Goal: Task Accomplishment & Management: Manage account settings

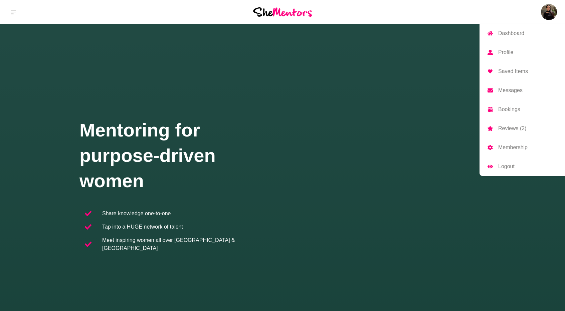
click at [547, 8] on img at bounding box center [549, 12] width 16 height 16
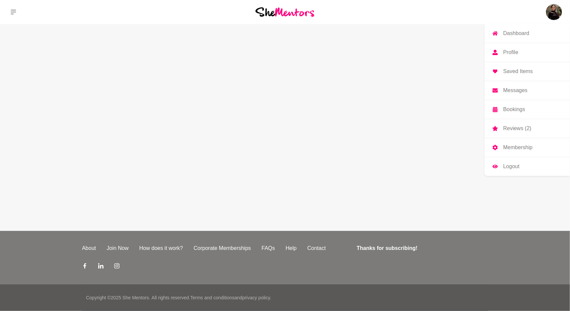
click at [523, 54] on link "Profile" at bounding box center [528, 52] width 86 height 19
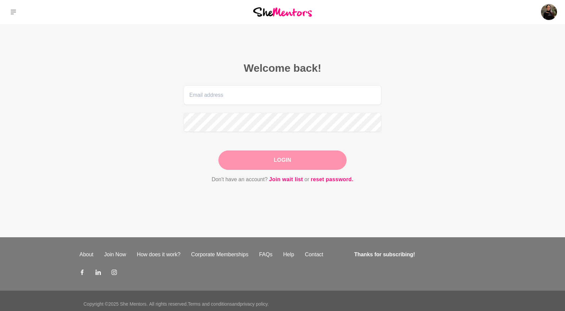
click at [553, 12] on img at bounding box center [549, 12] width 16 height 16
click at [268, 88] on input "email" at bounding box center [283, 95] width 198 height 19
type input "[PERSON_NAME][EMAIL_ADDRESS][DOMAIN_NAME]"
click at [287, 167] on button "Login" at bounding box center [283, 160] width 128 height 19
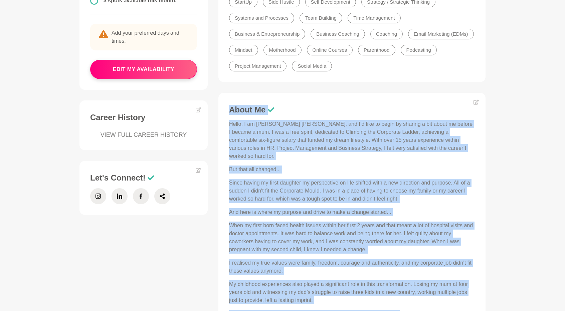
scroll to position [167, 0]
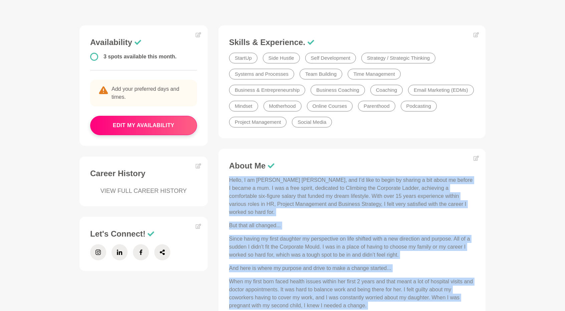
drag, startPoint x: 260, startPoint y: 205, endPoint x: 228, endPoint y: 169, distance: 48.3
copy div "Lorem, I do Sitame Conse Adipi, eli S’d eius te incid ut laboree d mag aliqu en…"
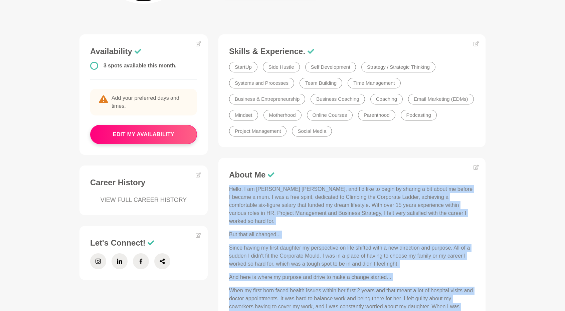
scroll to position [170, 0]
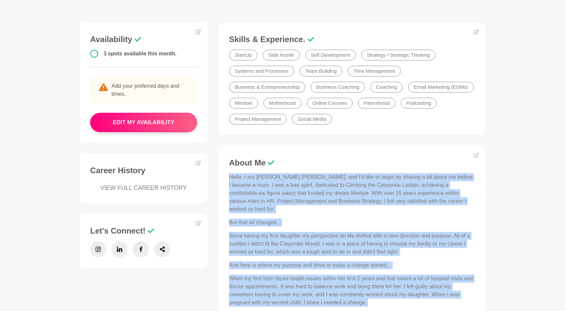
click at [420, 186] on p "Hello, I am [PERSON_NAME] [PERSON_NAME], and I’d like to begin by sharing a bit…" at bounding box center [352, 193] width 246 height 40
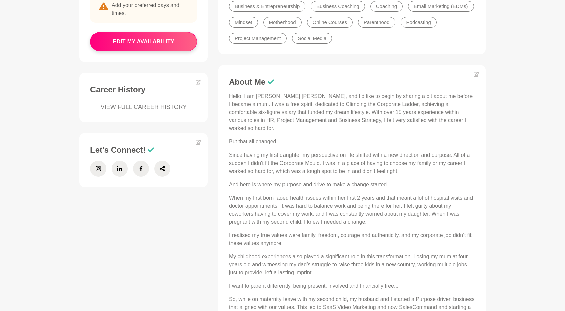
scroll to position [0, 0]
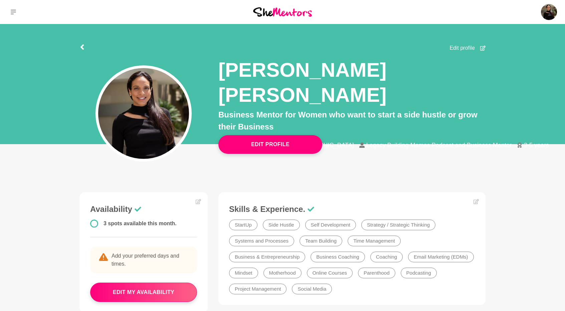
click at [465, 48] on span "Edit profile" at bounding box center [462, 48] width 25 height 8
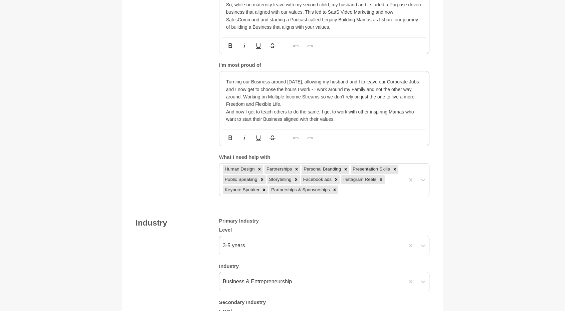
scroll to position [537, 0]
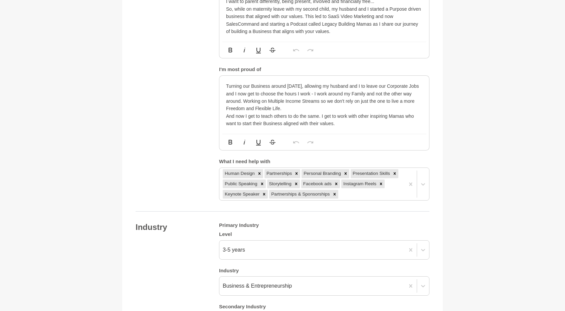
click at [405, 118] on p "And now I get to teach others to do the same. I get to work with other inspirin…" at bounding box center [324, 120] width 196 height 15
click at [329, 119] on p "And now I get to teach others to do the same. I get to work with other inspirin…" at bounding box center [324, 120] width 196 height 15
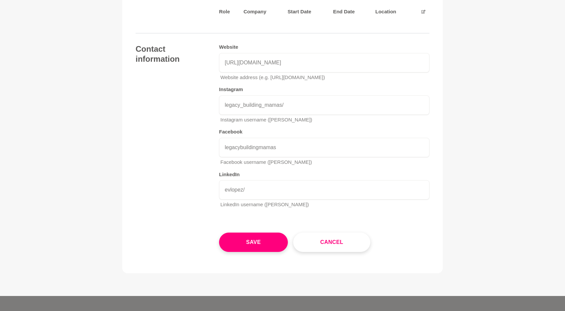
scroll to position [1042, 0]
click at [256, 243] on button "Save" at bounding box center [253, 242] width 69 height 19
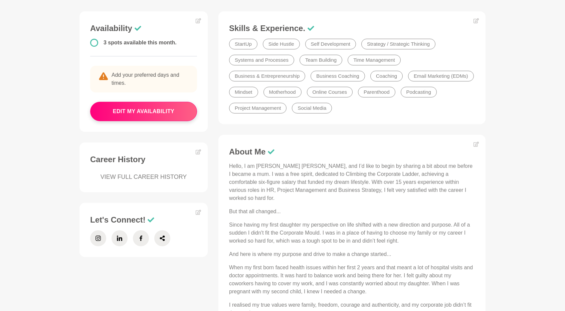
scroll to position [181, 0]
click at [97, 230] on icon at bounding box center [98, 238] width 5 height 16
